Goal: Information Seeking & Learning: Learn about a topic

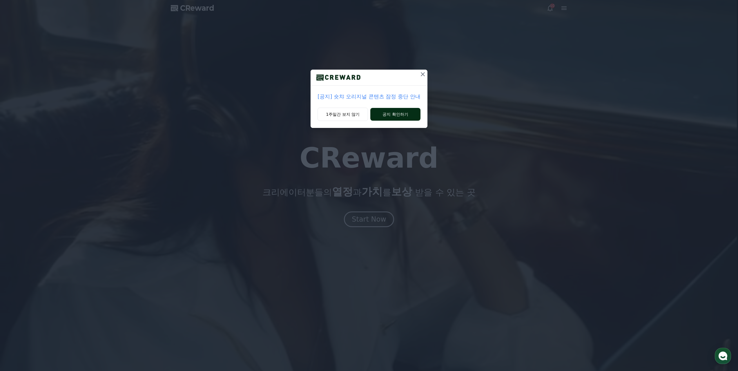
click at [381, 108] on button "공지 확인하기" at bounding box center [395, 114] width 50 height 13
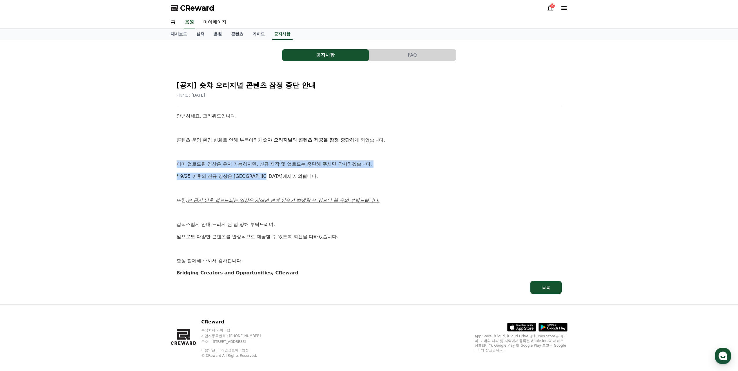
drag, startPoint x: 168, startPoint y: 143, endPoint x: 282, endPoint y: 151, distance: 114.3
click at [282, 151] on div "공지사항 FAQ [공지] 숏챠 오리지널 콘텐츠 잠정 중단 안내 작성일: [DATE] 안녕하세요, 크리워드입니다. 콘텐츠 운영 환경 변화로 인해…" at bounding box center [369, 172] width 401 height 260
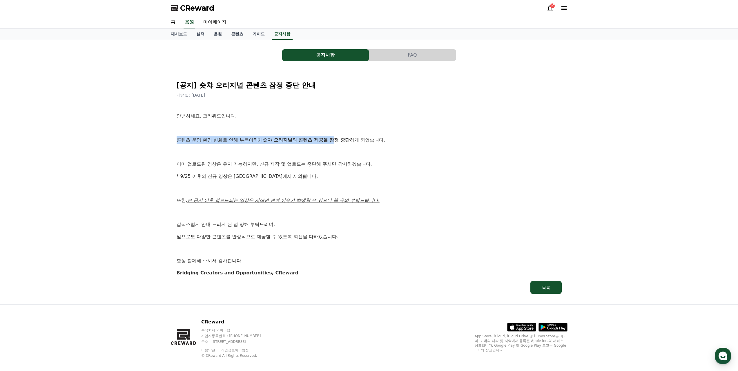
drag, startPoint x: 172, startPoint y: 124, endPoint x: 315, endPoint y: 123, distance: 143.6
click at [315, 123] on div "[공지] 숏챠 오리지널 콘텐츠 잠정 중단 안내 작성일: [DATE] 안녕하세요, 크리워드입니다. 콘텐츠 운영 환경 변화로 인해 부득이하게 숏챠…" at bounding box center [369, 184] width 397 height 229
click at [323, 124] on p at bounding box center [369, 128] width 385 height 8
click at [169, 16] on link "홈" at bounding box center [173, 22] width 14 height 12
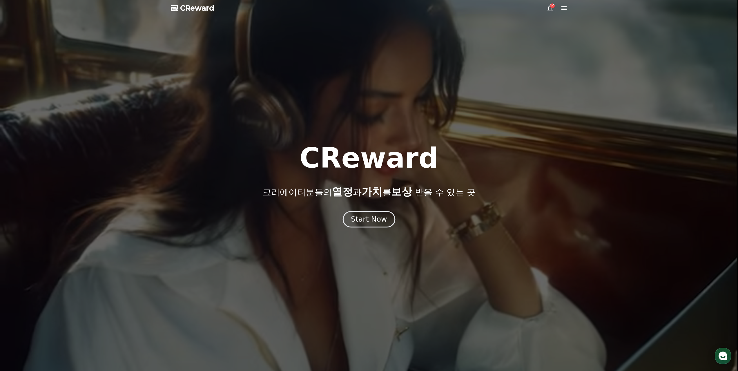
click at [368, 211] on button "Start Now" at bounding box center [369, 219] width 53 height 17
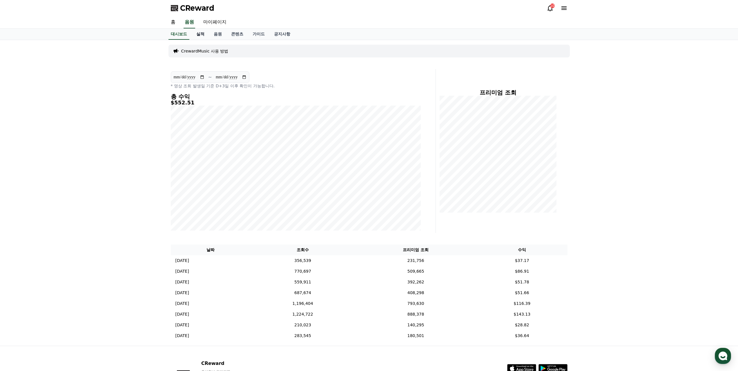
click at [197, 30] on link "실적" at bounding box center [200, 34] width 17 height 11
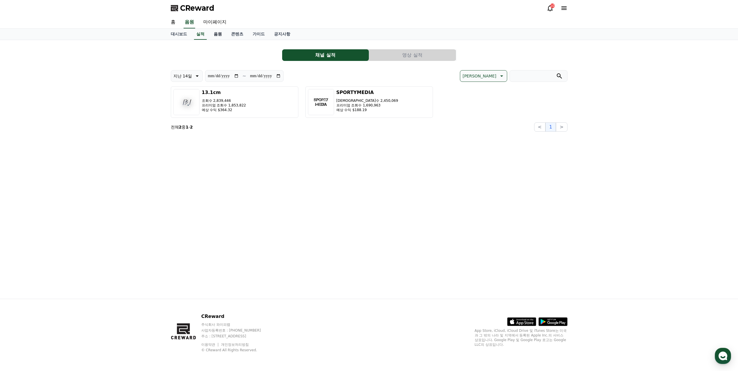
click at [209, 29] on link "음원" at bounding box center [217, 34] width 17 height 11
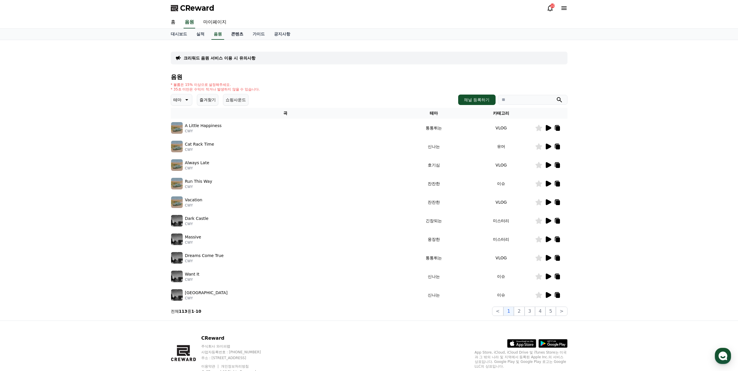
click at [228, 30] on link "콘텐츠" at bounding box center [237, 34] width 21 height 11
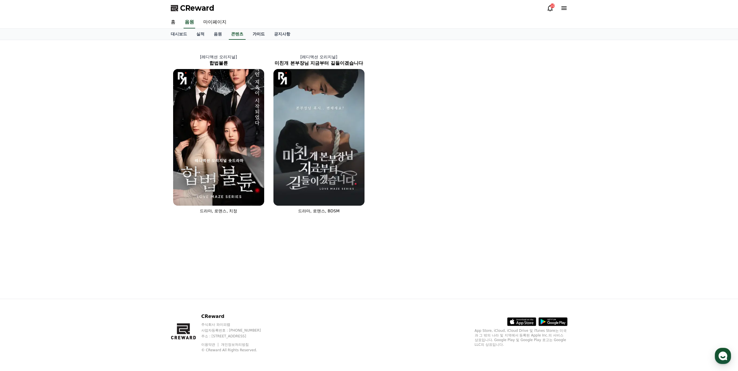
click at [248, 33] on link "가이드" at bounding box center [258, 34] width 21 height 11
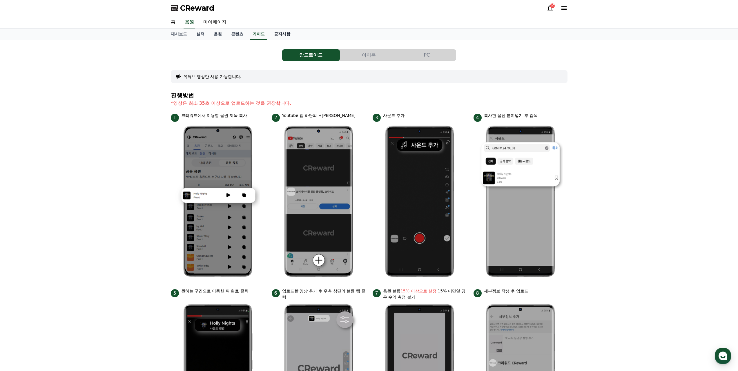
click at [273, 32] on link "공지사항" at bounding box center [282, 34] width 26 height 11
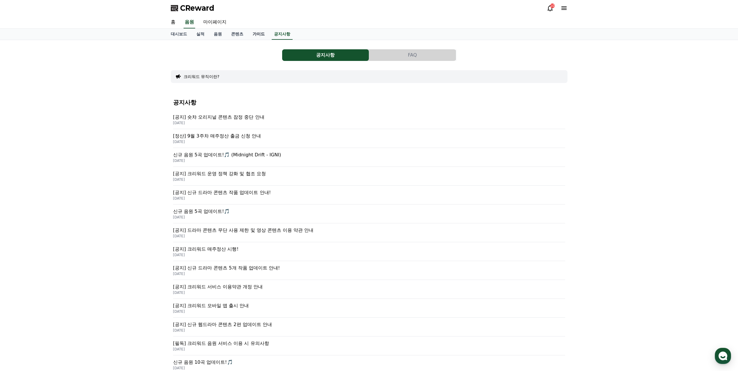
click at [250, 31] on link "가이드" at bounding box center [258, 34] width 21 height 11
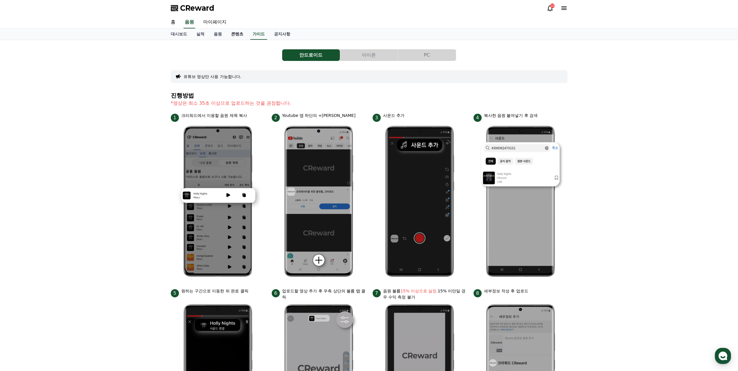
click at [227, 30] on link "콘텐츠" at bounding box center [237, 34] width 21 height 11
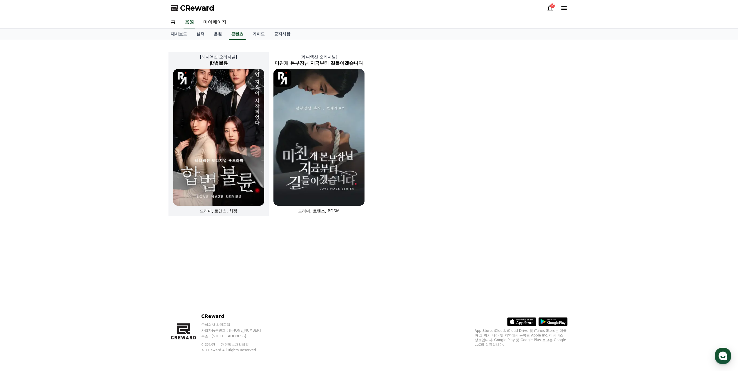
click at [234, 112] on img at bounding box center [218, 137] width 91 height 137
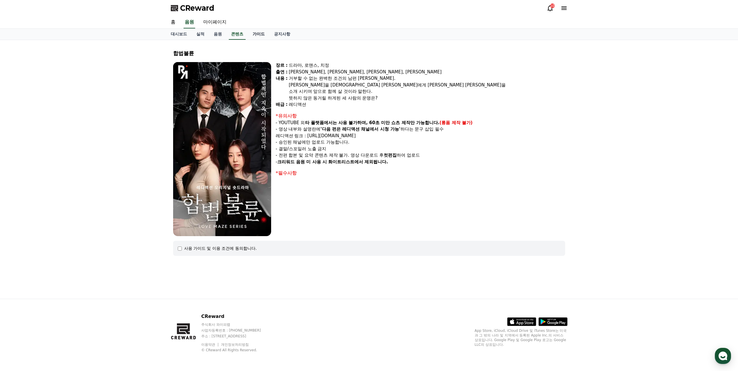
click at [248, 29] on link "가이드" at bounding box center [258, 34] width 21 height 11
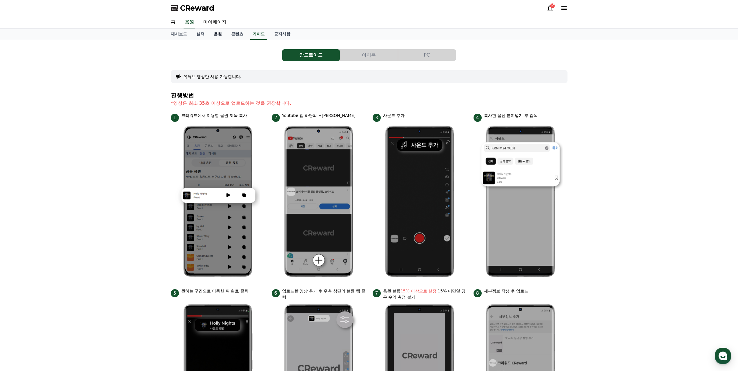
click at [211, 31] on link "음원" at bounding box center [217, 34] width 17 height 11
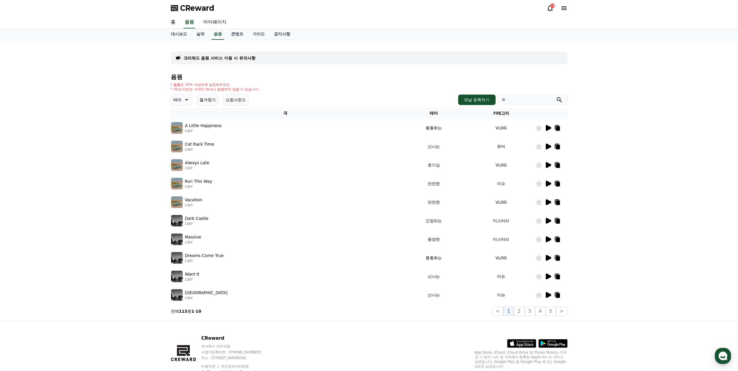
click at [551, 125] on icon at bounding box center [549, 128] width 6 height 6
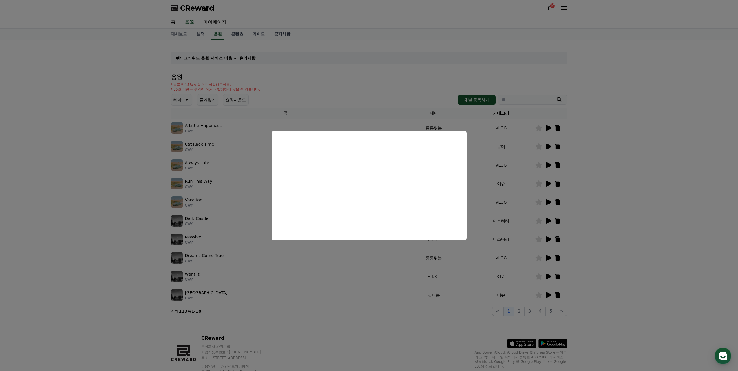
click at [241, 221] on button "close modal" at bounding box center [369, 185] width 738 height 371
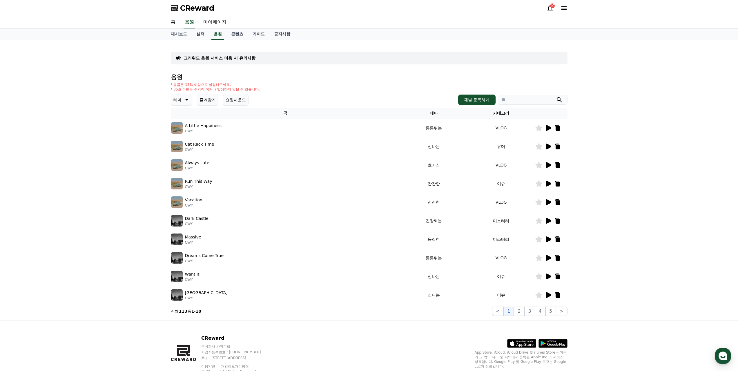
click at [549, 143] on icon at bounding box center [548, 146] width 7 height 7
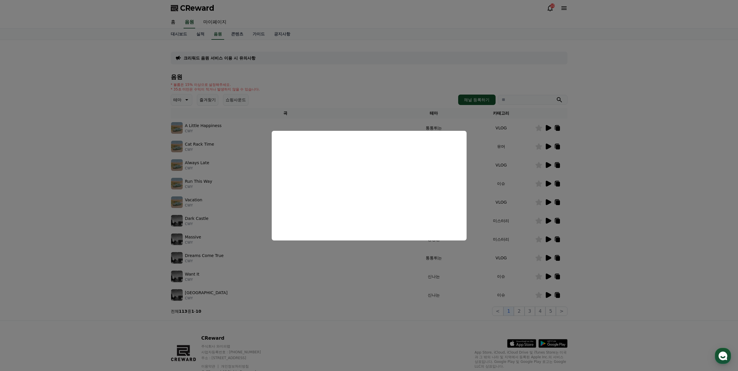
click at [254, 246] on button "close modal" at bounding box center [369, 185] width 738 height 371
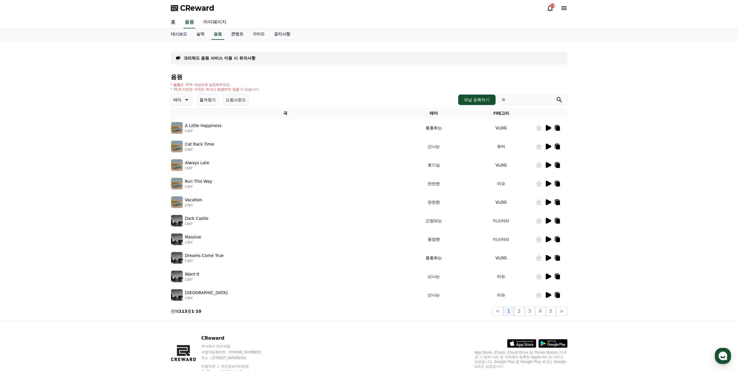
click at [552, 162] on icon at bounding box center [548, 165] width 7 height 7
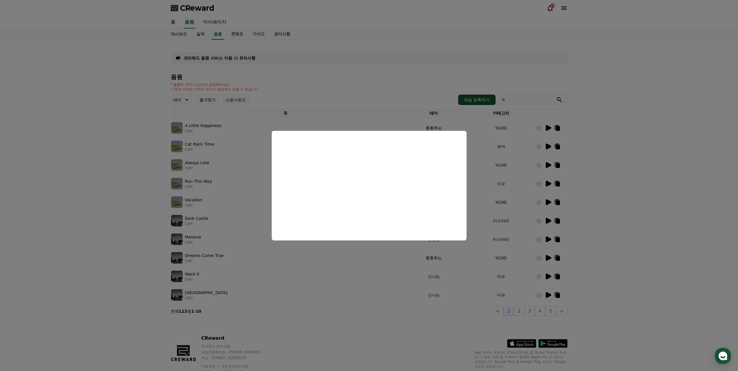
click at [231, 273] on button "close modal" at bounding box center [369, 185] width 738 height 371
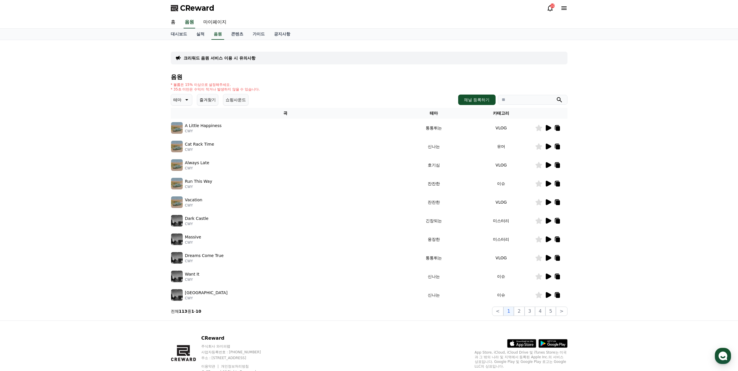
click at [551, 181] on icon at bounding box center [549, 184] width 6 height 6
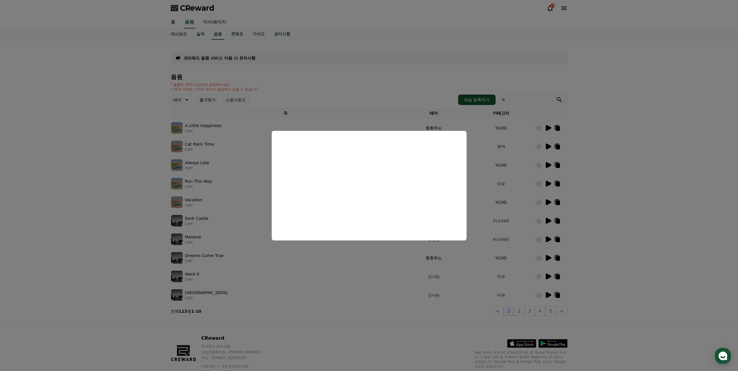
click at [334, 269] on button "close modal" at bounding box center [369, 185] width 738 height 371
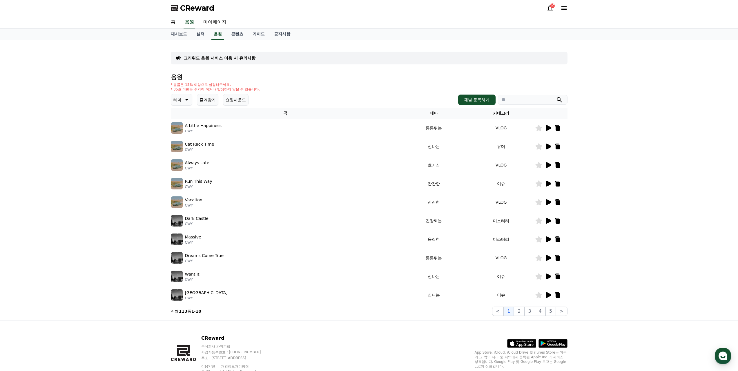
click at [552, 199] on icon at bounding box center [548, 202] width 7 height 7
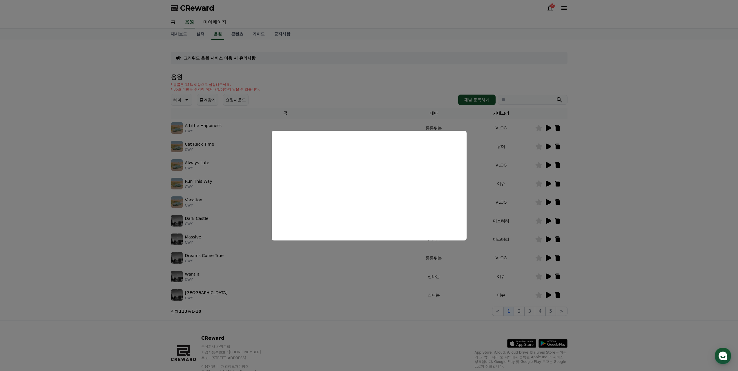
click at [482, 242] on button "close modal" at bounding box center [369, 185] width 738 height 371
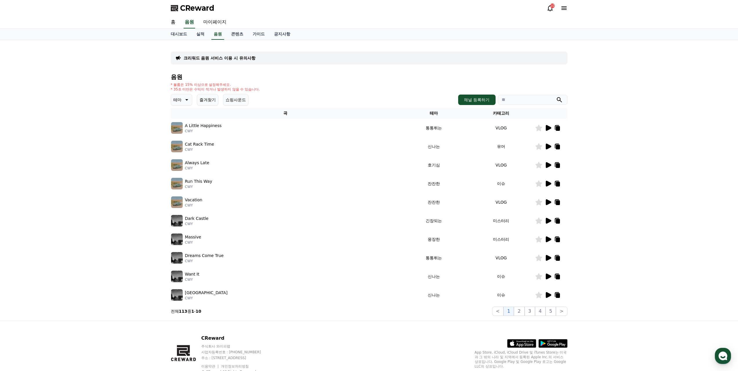
click at [551, 144] on icon at bounding box center [549, 147] width 6 height 6
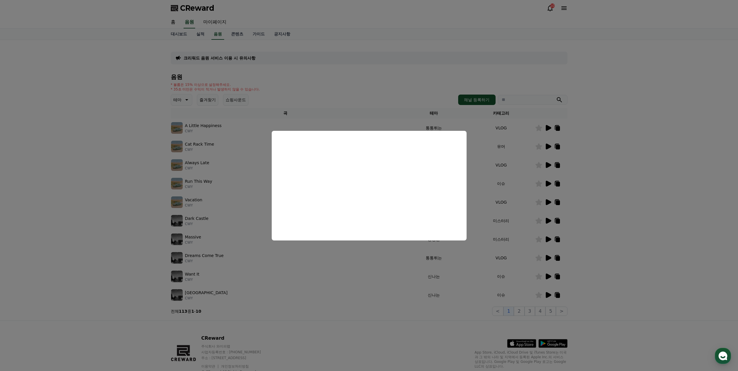
click at [323, 266] on button "close modal" at bounding box center [369, 185] width 738 height 371
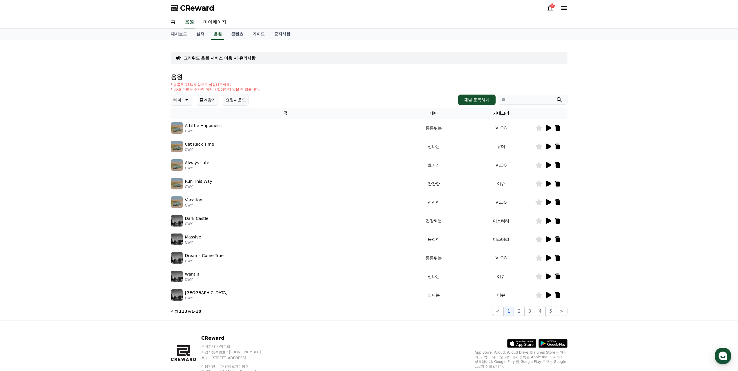
click at [560, 145] on icon at bounding box center [558, 147] width 4 height 5
click at [532, 95] on input "search" at bounding box center [533, 100] width 70 height 10
paste input "**********"
type input "**********"
